Goal: Task Accomplishment & Management: Use online tool/utility

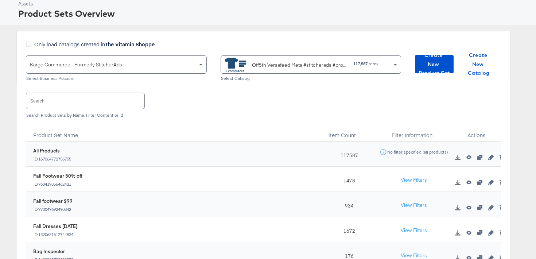
scroll to position [40, 0]
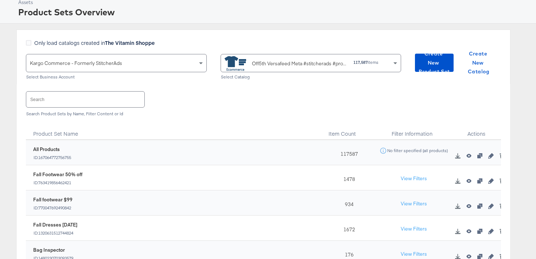
click at [107, 103] on input "text" at bounding box center [85, 100] width 118 height 16
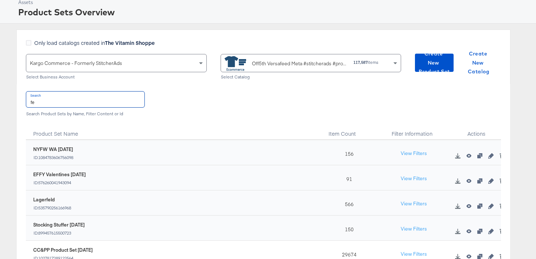
type input "f"
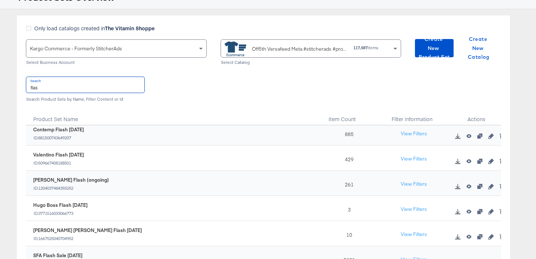
scroll to position [57, 0]
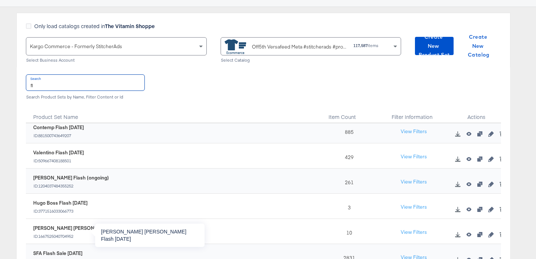
type input "f"
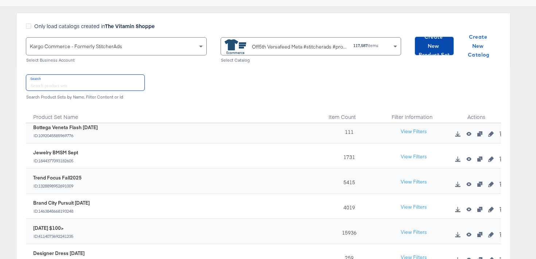
click at [434, 47] on span "Create New Product Set" at bounding box center [434, 45] width 33 height 27
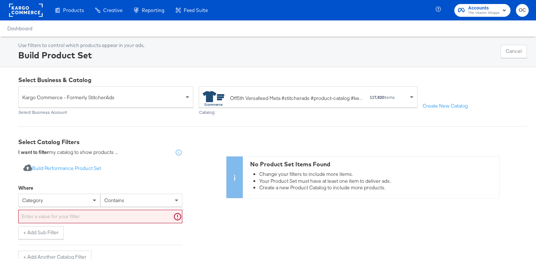
scroll to position [20, 0]
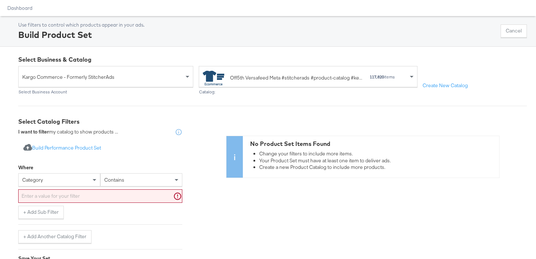
click at [36, 186] on div "category" at bounding box center [59, 179] width 82 height 13
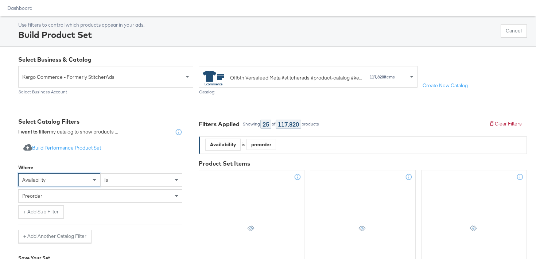
click at [74, 198] on div "preorder" at bounding box center [100, 196] width 163 height 12
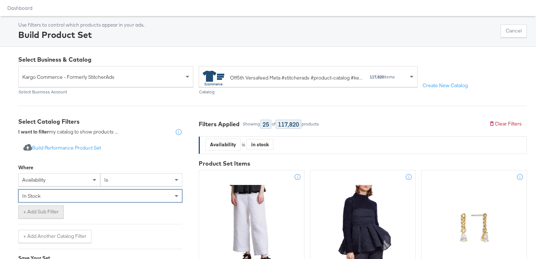
click at [41, 213] on button "+ Add Sub Filter" at bounding box center [41, 211] width 46 height 13
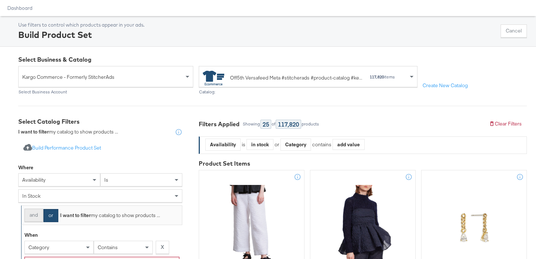
click at [32, 214] on button "and" at bounding box center [33, 215] width 19 height 13
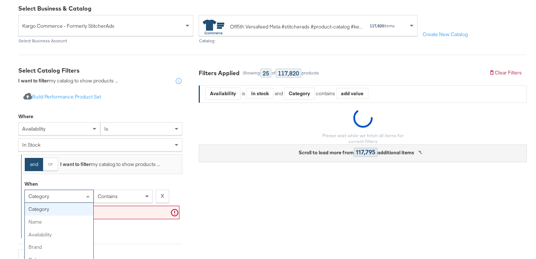
click at [53, 192] on div "category category name availability brand color product type product tags price…" at bounding box center [58, 196] width 69 height 13
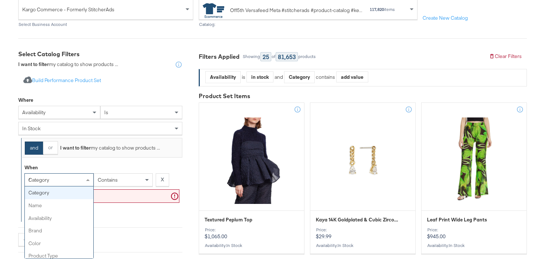
type input "re"
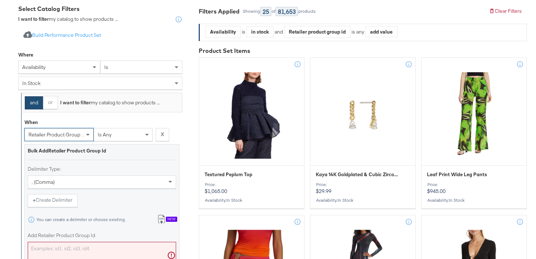
scroll to position [152, 0]
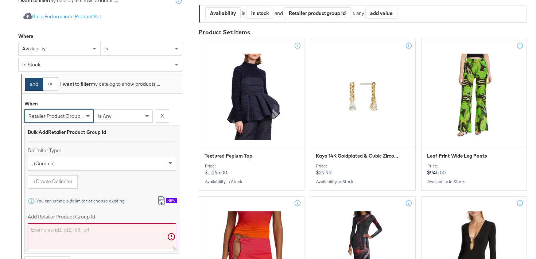
click at [59, 224] on textarea "Add Retailer Product Group Id" at bounding box center [102, 236] width 148 height 27
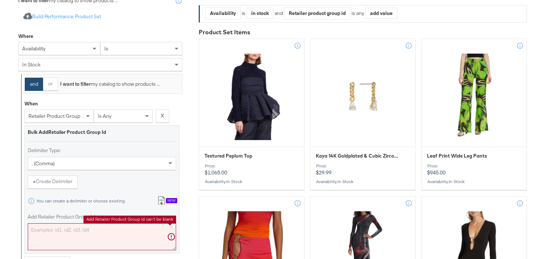
paste textarea "0400022029022,0400022590342,0400021267572,0400024223575,0400022029021,040002083…"
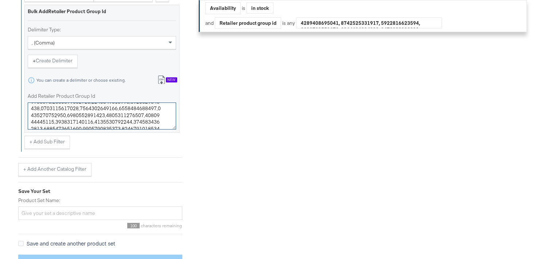
scroll to position [287, 0]
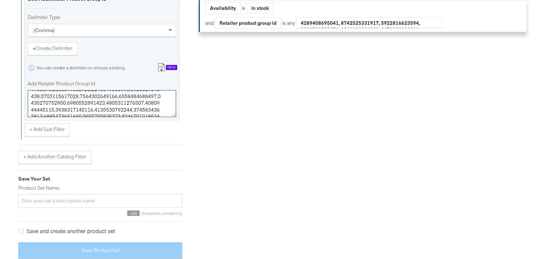
type textarea "0400022029022,0400022590342,0400021267572,0400024223575,0400022029021,040002083…"
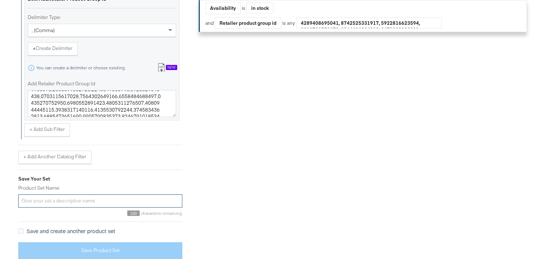
click at [50, 201] on input "Product Set Name:" at bounding box center [100, 200] width 164 height 13
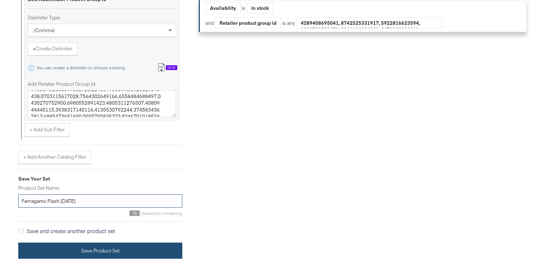
type input "Ferragamo Flash SEPT25"
click at [70, 244] on button "Save Product Set" at bounding box center [100, 251] width 164 height 16
click at [129, 246] on button "Save Product Set" at bounding box center [100, 251] width 164 height 16
click at [100, 246] on button "Save Product Set" at bounding box center [100, 251] width 164 height 16
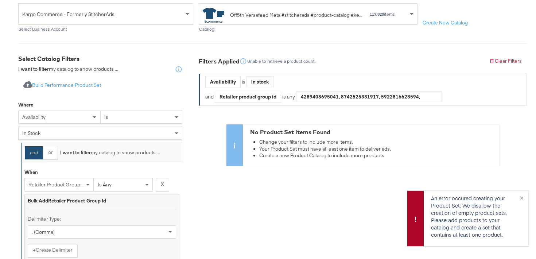
scroll to position [82, 0]
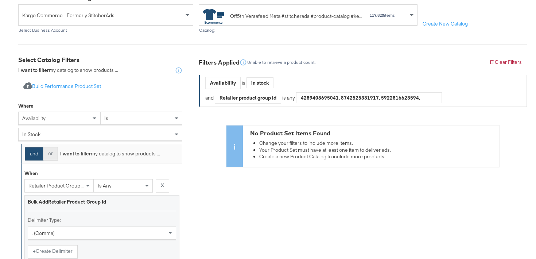
click at [49, 152] on button "or" at bounding box center [50, 153] width 15 height 13
click at [33, 155] on button "and" at bounding box center [33, 153] width 19 height 13
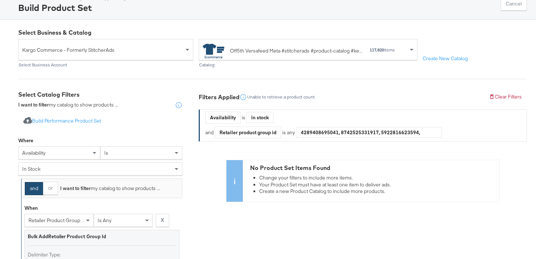
scroll to position [0, 0]
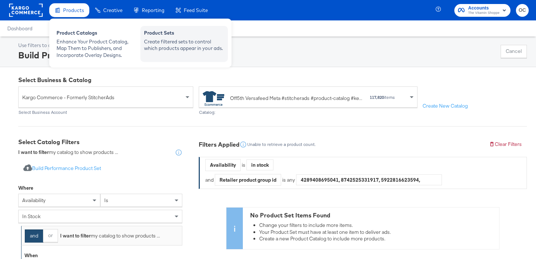
click at [160, 40] on div "Create filtered sets to control which products appear in your ads." at bounding box center [184, 44] width 80 height 13
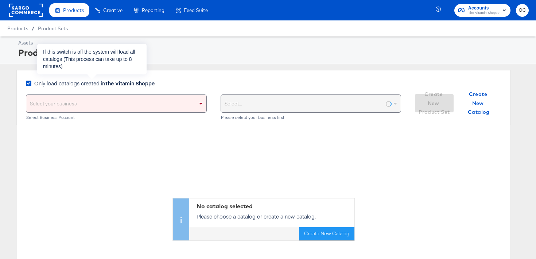
click at [132, 82] on strong "The Vitamin Shoppe" at bounding box center [130, 83] width 50 height 7
click at [0, 0] on input "Only load catalogs created in The Vitamin Shoppe" at bounding box center [0, 0] width 0 height 0
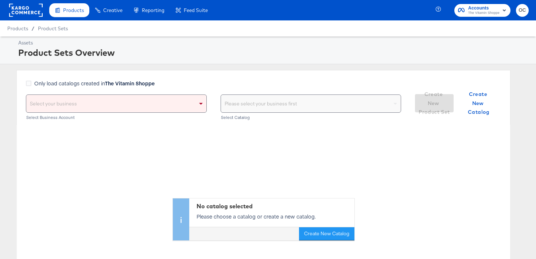
click at [477, 11] on span "The Vitamin Shoppe" at bounding box center [483, 13] width 31 height 6
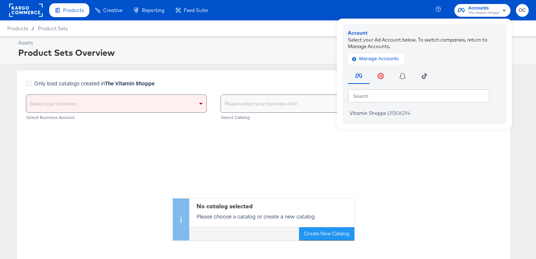
click at [24, 12] on rect at bounding box center [26, 10] width 34 height 13
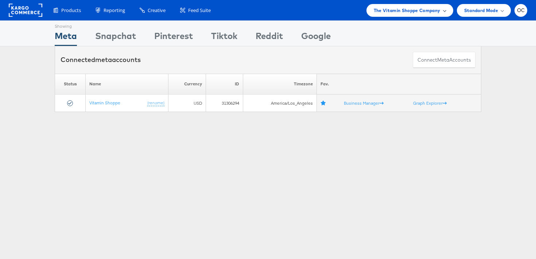
click at [436, 12] on span "The Vitamin Shoppe Company" at bounding box center [407, 11] width 67 height 8
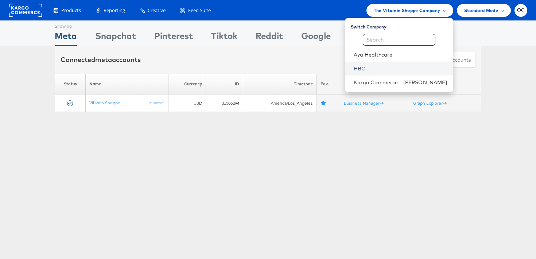
click at [372, 67] on link "HBC" at bounding box center [401, 68] width 94 height 7
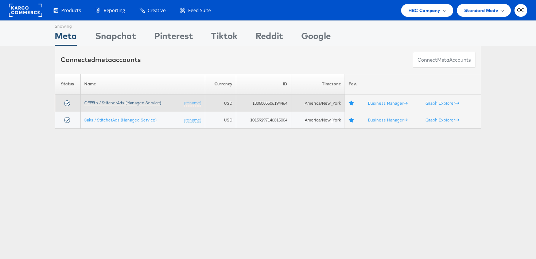
click at [105, 102] on link "OFF5th / StitcherAds (Managed Service)" at bounding box center [122, 102] width 77 height 5
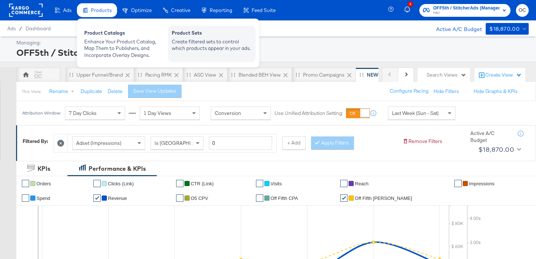
click at [177, 39] on div "Create filtered sets to control which products appear in your ads." at bounding box center [212, 44] width 80 height 13
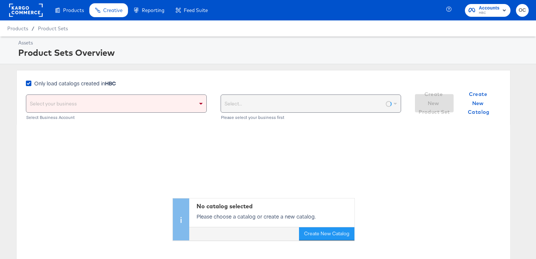
click at [87, 84] on span "Only load catalogs created in HBC" at bounding box center [75, 83] width 82 height 7
click at [0, 0] on input "Only load catalogs created in HBC" at bounding box center [0, 0] width 0 height 0
click at [88, 107] on div "Select your business" at bounding box center [116, 104] width 180 height 18
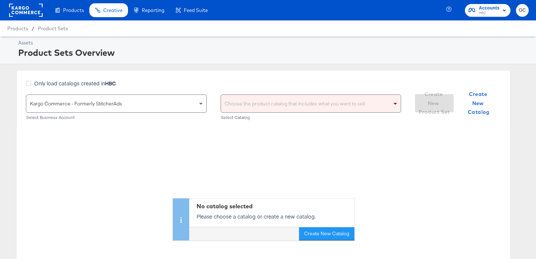
click at [258, 97] on div "Choose the product catalog that includes what you want to sell" at bounding box center [311, 104] width 180 height 18
type input "versa"
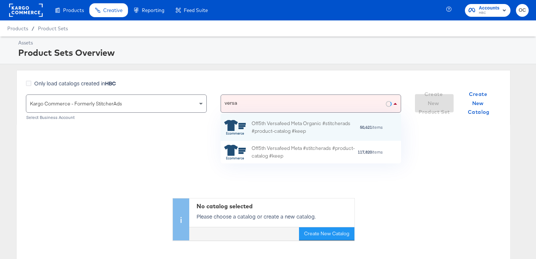
scroll to position [50, 181]
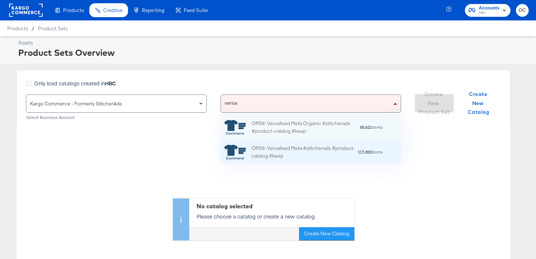
click at [305, 147] on div "Off5th Versafeed Meta #stitcherads #product-catalog #keep" at bounding box center [305, 151] width 106 height 15
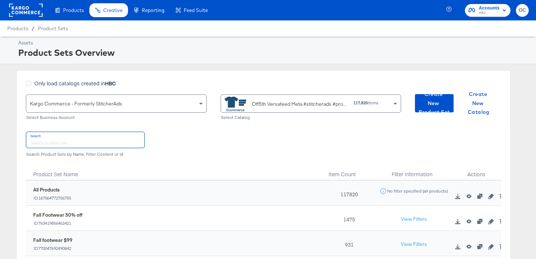
click at [110, 142] on input "text" at bounding box center [85, 140] width 118 height 16
type input "o"
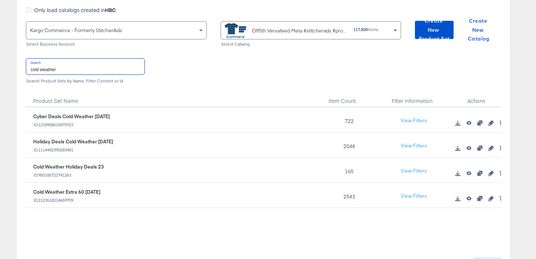
scroll to position [86, 0]
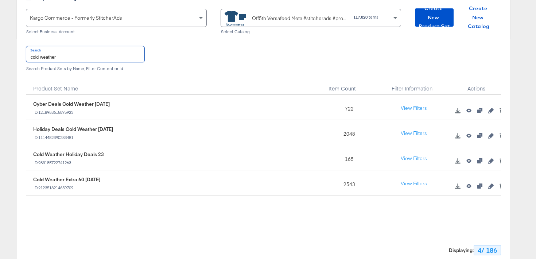
type input "cold weather"
click at [491, 187] on icon "button" at bounding box center [490, 185] width 5 height 5
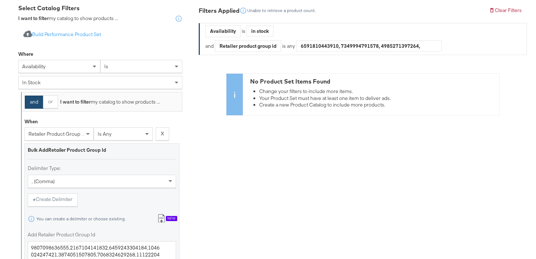
scroll to position [166, 0]
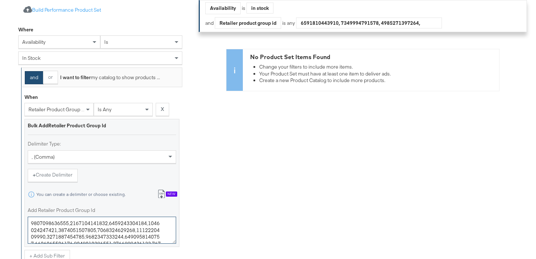
click at [74, 231] on textarea "Add Retailer Product Group Id" at bounding box center [102, 230] width 148 height 27
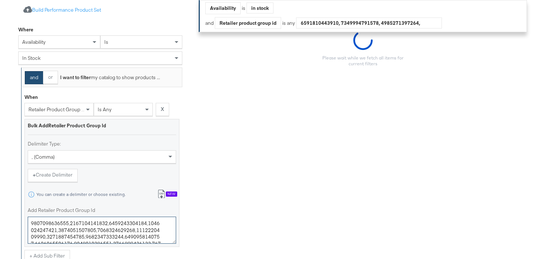
click at [74, 231] on textarea "Add Retailer Product Group Id" at bounding box center [102, 230] width 148 height 27
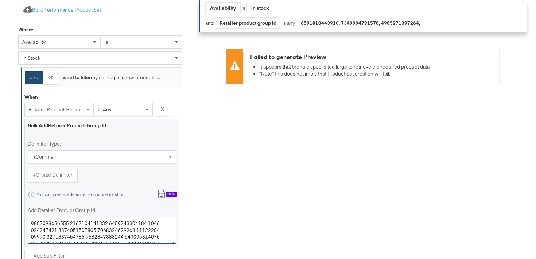
paste textarea "21747709,0400019002202,0400024609375,0400021580822,0400024805997,0400019408539,…"
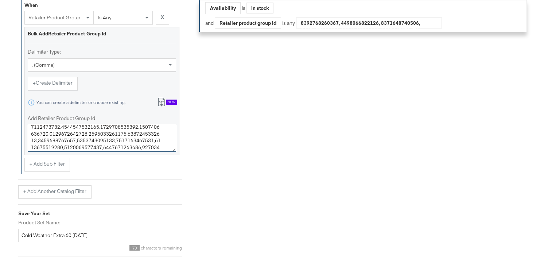
scroll to position [266, 0]
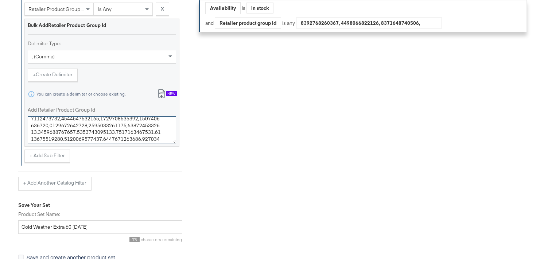
type textarea "0400021747709,0400019002202,0400024609375,0400021580822,0400024805997,040001940…"
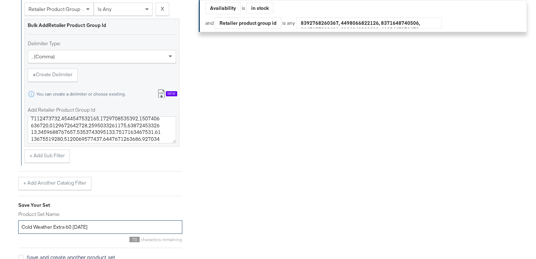
click at [72, 227] on input "Cold Weather Extra 60 JAN25" at bounding box center [100, 226] width 164 height 13
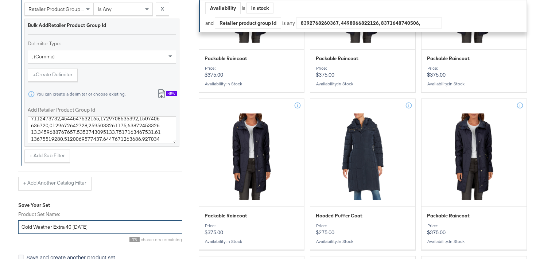
drag, startPoint x: 83, startPoint y: 229, endPoint x: 74, endPoint y: 228, distance: 8.4
click at [74, 228] on input "Cold Weather Extra 40 JAN25" at bounding box center [100, 226] width 164 height 13
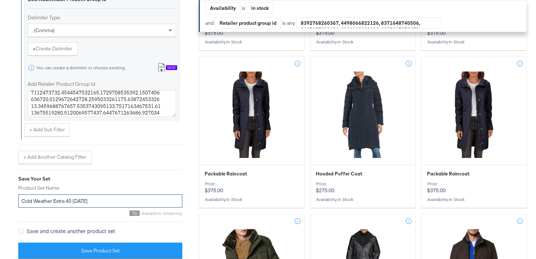
scroll to position [323, 0]
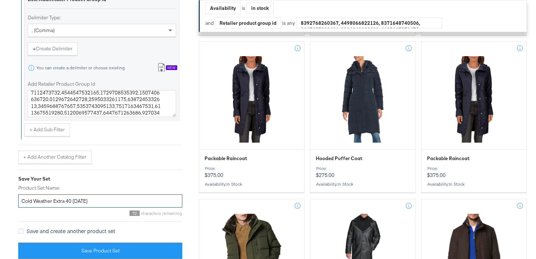
click at [67, 201] on input "Cold Weather Extra 40 SEPT25" at bounding box center [100, 200] width 164 height 13
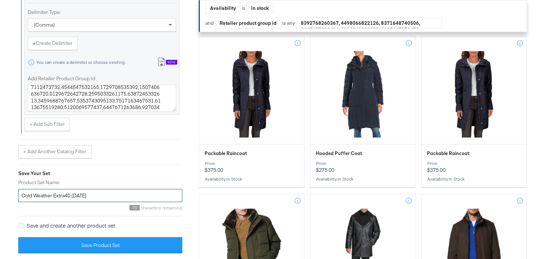
scroll to position [329, 0]
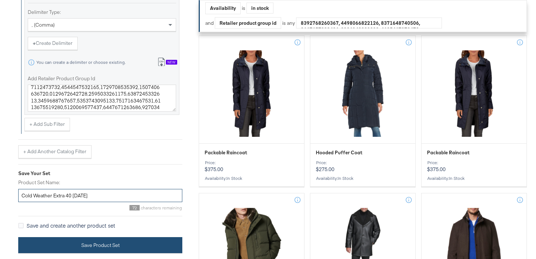
type input "Cold Weather Extra 40 SEPT25"
click at [97, 247] on button "Save Product Set" at bounding box center [100, 245] width 164 height 16
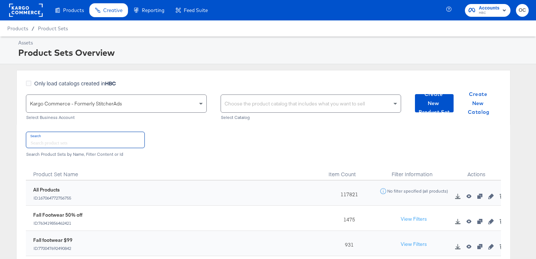
click at [104, 142] on input "text" at bounding box center [85, 140] width 118 height 16
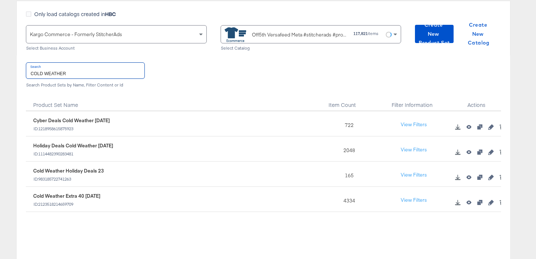
scroll to position [82, 0]
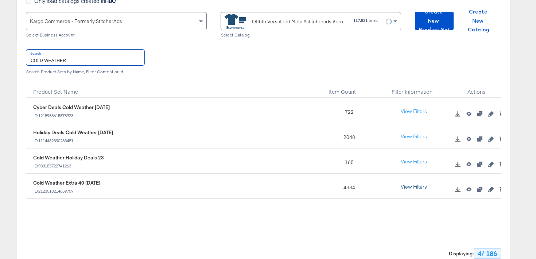
type input "COLD WEATHER"
click at [424, 186] on button "View Filters" at bounding box center [414, 187] width 36 height 13
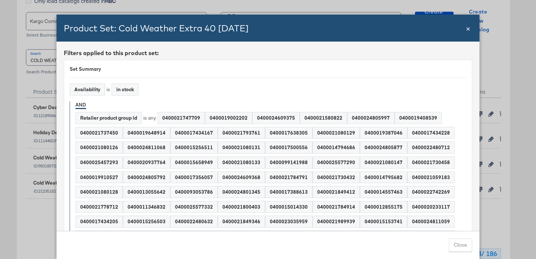
scroll to position [70, 0]
